Goal: Navigation & Orientation: Find specific page/section

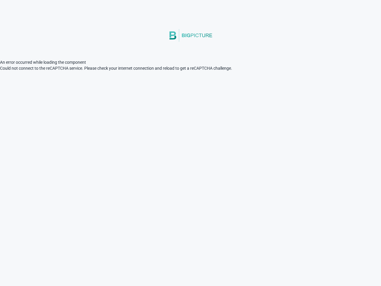
click at [255, 71] on html "An error occurred while loading the component © 2021 Big Picture Technologies I…" at bounding box center [190, 35] width 381 height 71
click at [130, 71] on html "An error occurred while loading the component © 2021 Big Picture Technologies I…" at bounding box center [190, 35] width 381 height 71
click at [138, 71] on html "An error occurred while loading the component © 2021 Big Picture Technologies I…" at bounding box center [190, 35] width 381 height 71
click at [135, 71] on html "An error occurred while loading the component © 2021 Big Picture Technologies I…" at bounding box center [190, 35] width 381 height 71
click at [134, 71] on html "An error occurred while loading the component © 2021 Big Picture Technologies I…" at bounding box center [190, 35] width 381 height 71
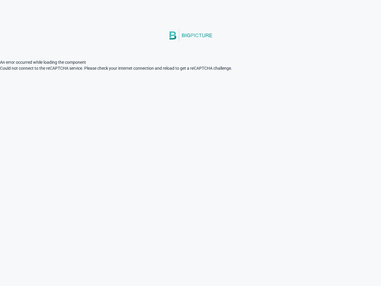
click at [207, 71] on html "An error occurred while loading the component © 2021 Big Picture Technologies I…" at bounding box center [190, 35] width 381 height 71
click at [242, 71] on html "An error occurred while loading the component © 2021 Big Picture Technologies I…" at bounding box center [190, 35] width 381 height 71
click at [191, 71] on html "An error occurred while loading the component © 2021 Big Picture Technologies I…" at bounding box center [190, 35] width 381 height 71
click at [0, 71] on html "An error occurred while loading the component © 2021 Big Picture Technologies I…" at bounding box center [190, 35] width 381 height 71
